Goal: Check status

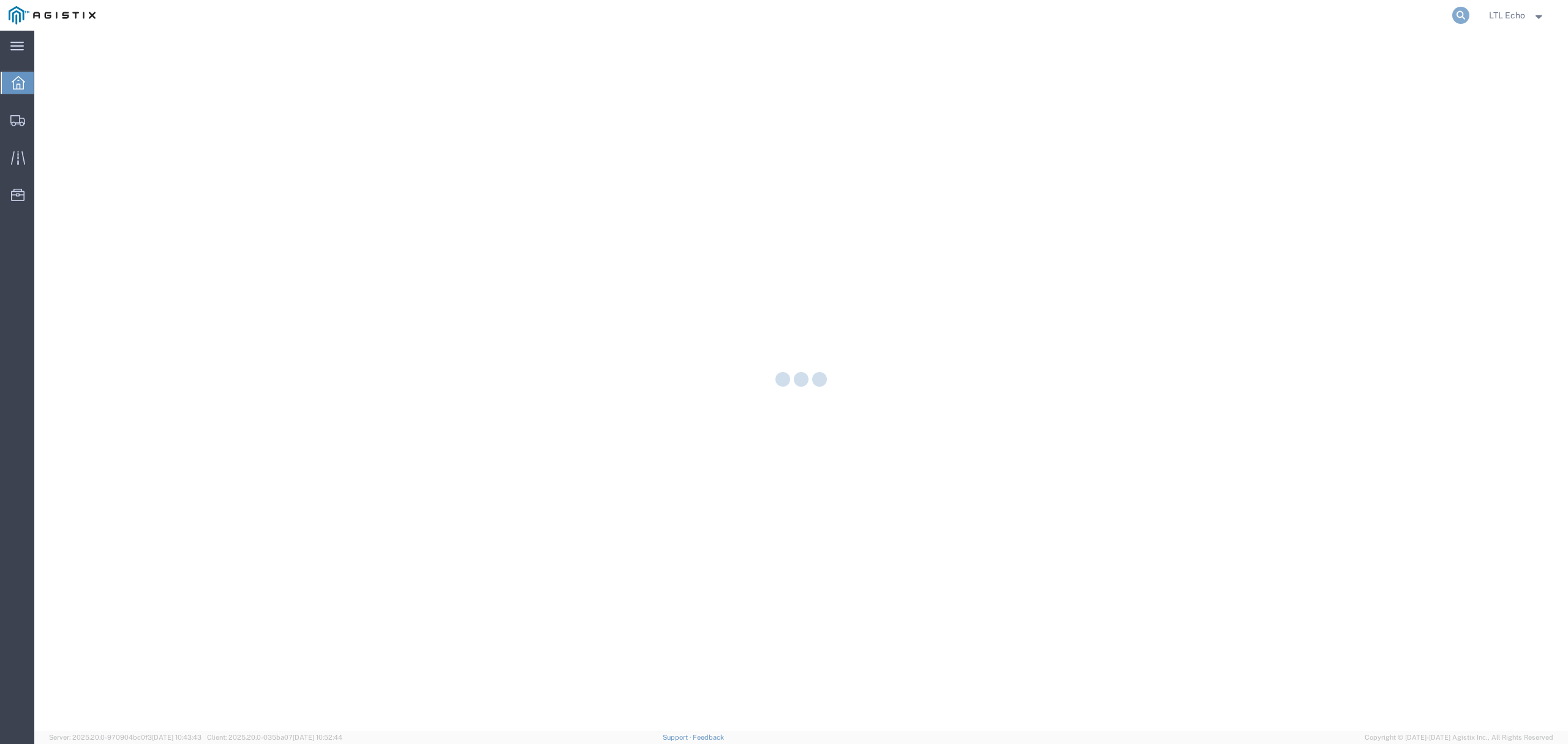
click at [1452, 15] on icon at bounding box center [1461, 15] width 17 height 17
click at [1416, 21] on input "search" at bounding box center [1266, 15] width 373 height 30
paste input "56995231"
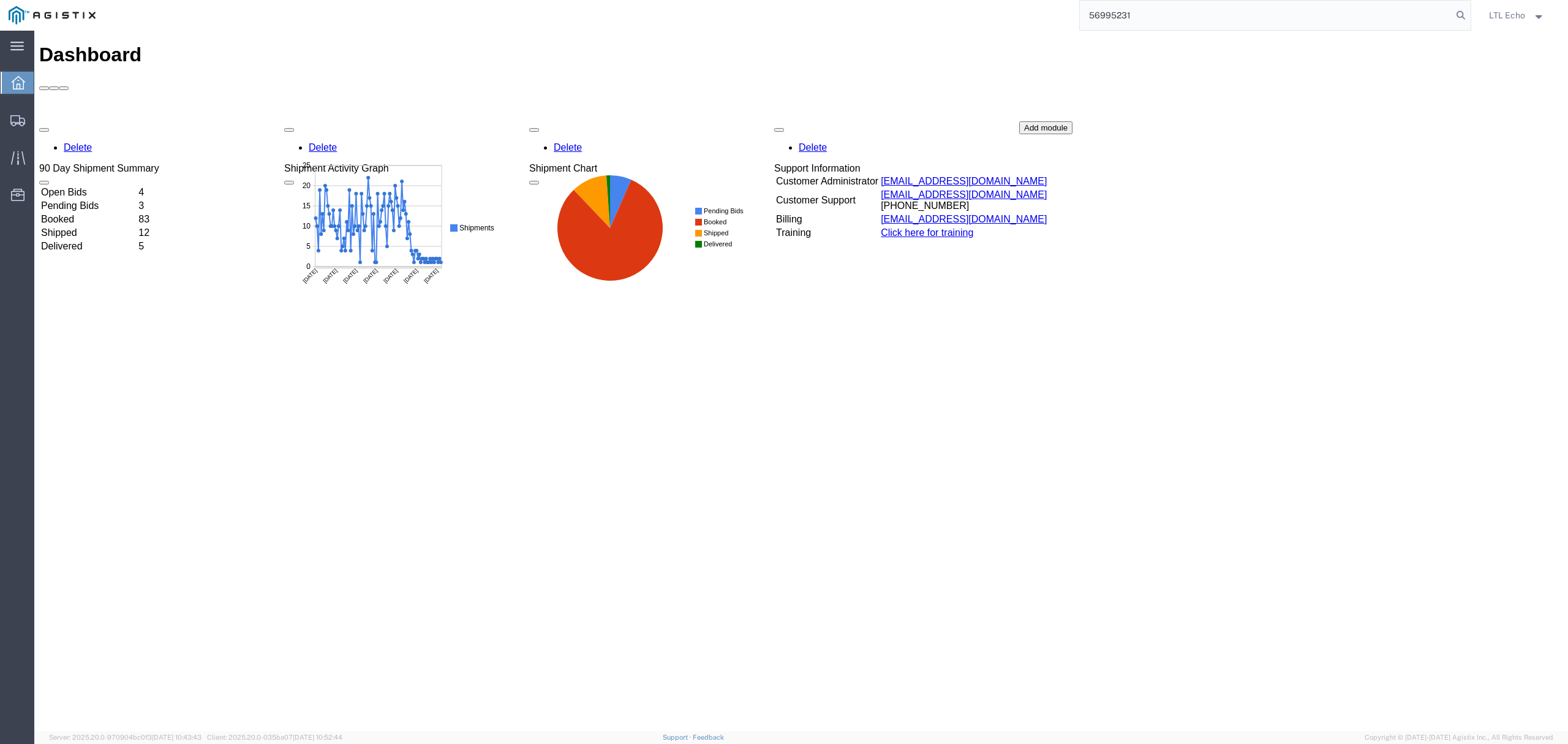
type input "56995231"
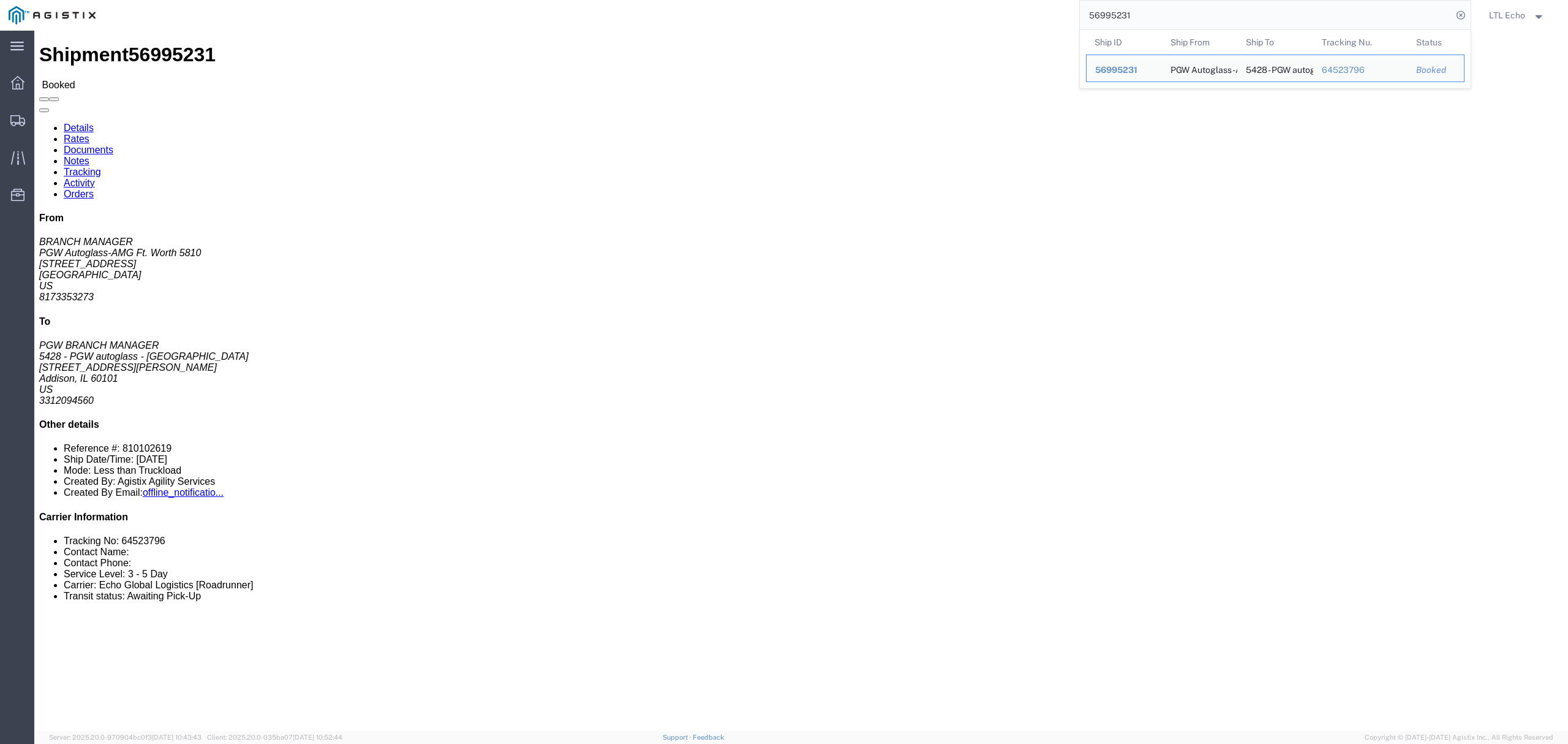
drag, startPoint x: 138, startPoint y: 193, endPoint x: 13, endPoint y: 195, distance: 125.0
click address "PGW Autoglass-AMG Ft. Worth 5810 (BRANCH MANAGER) [STREET_ADDRESS] 8173353273 […"
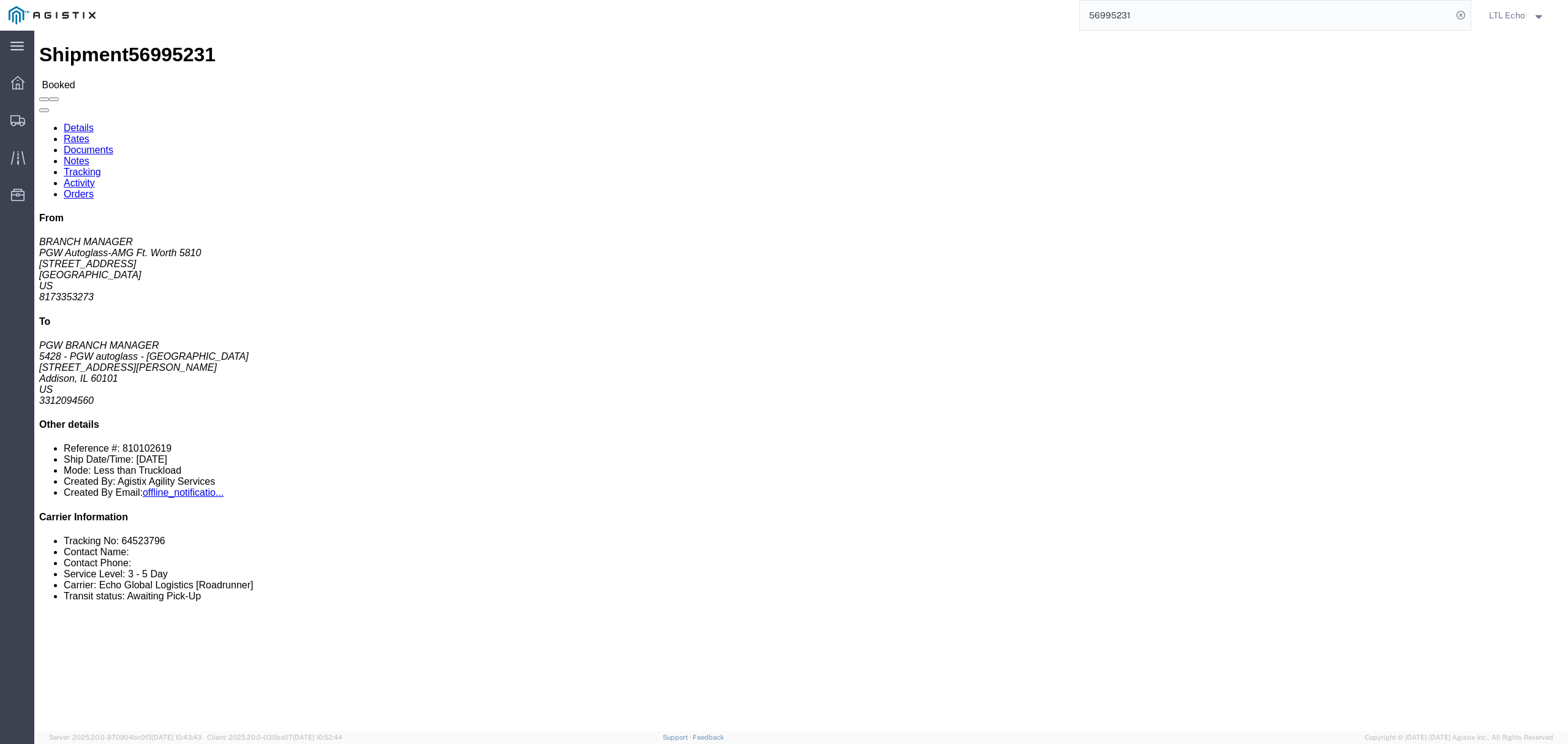
copy address "[EMAIL_ADDRESS][DOMAIN_NAME]"
